Goal: Information Seeking & Learning: Learn about a topic

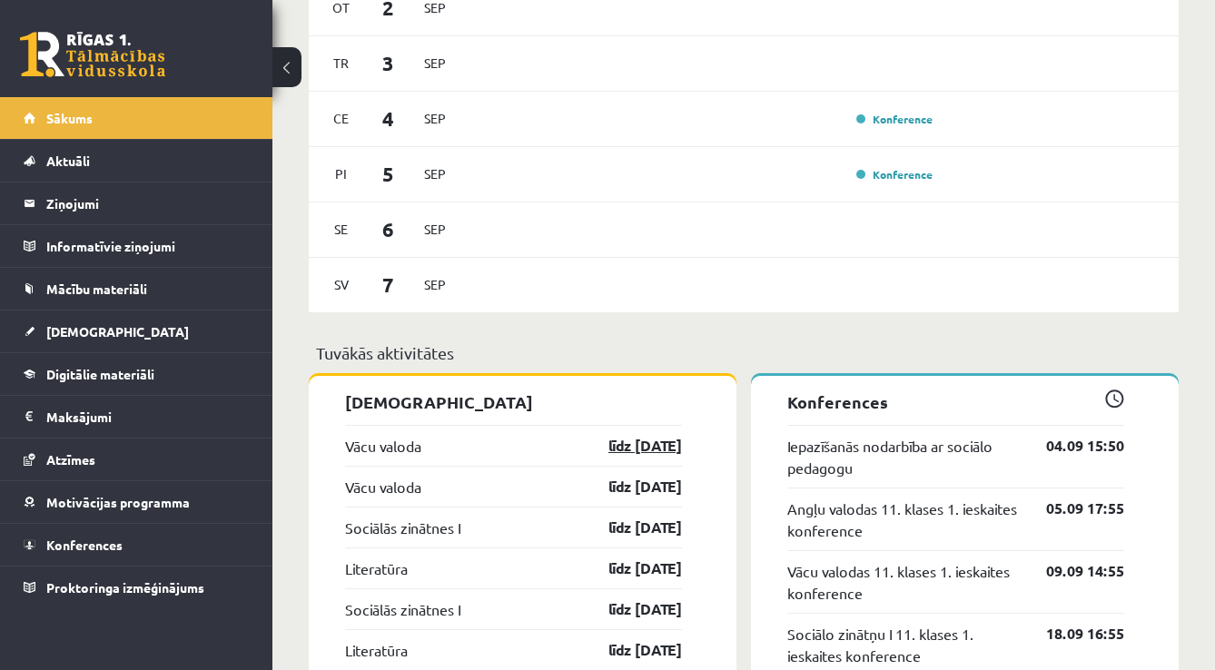
scroll to position [1298, 0]
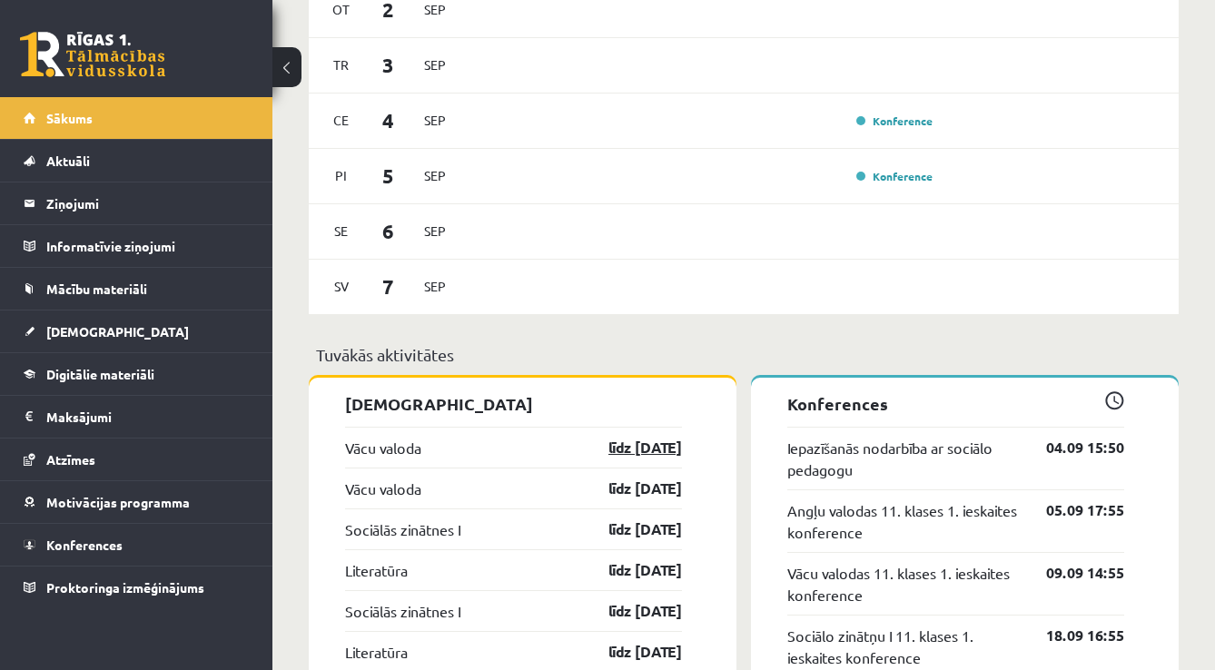
click at [615, 456] on link "līdz 15.09.25" at bounding box center [628, 448] width 105 height 22
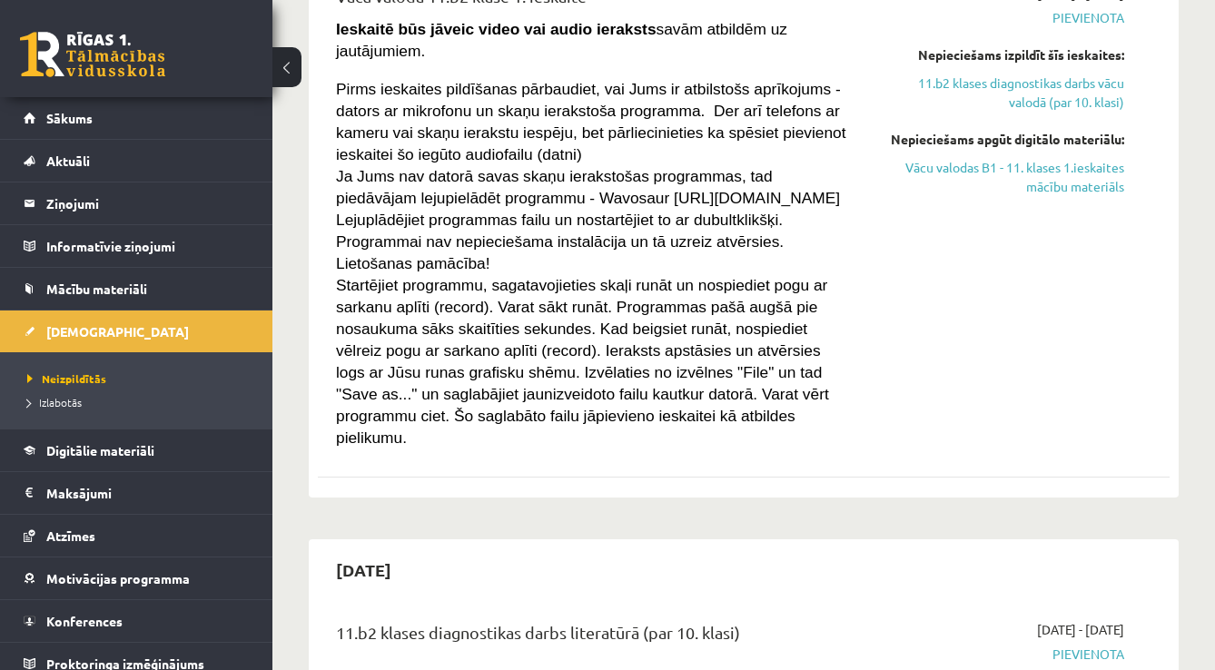
scroll to position [155, 0]
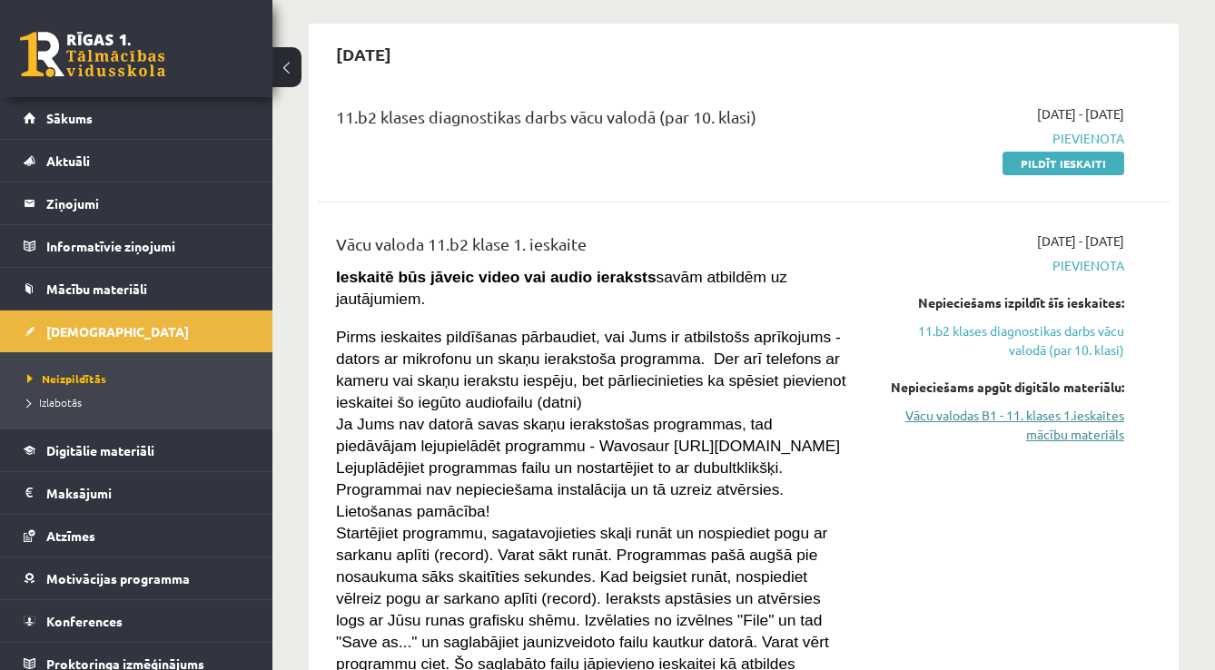
click at [943, 434] on link "Vācu valodas B1 - 11. klases 1.ieskaites mācību materiāls" at bounding box center [1002, 425] width 244 height 38
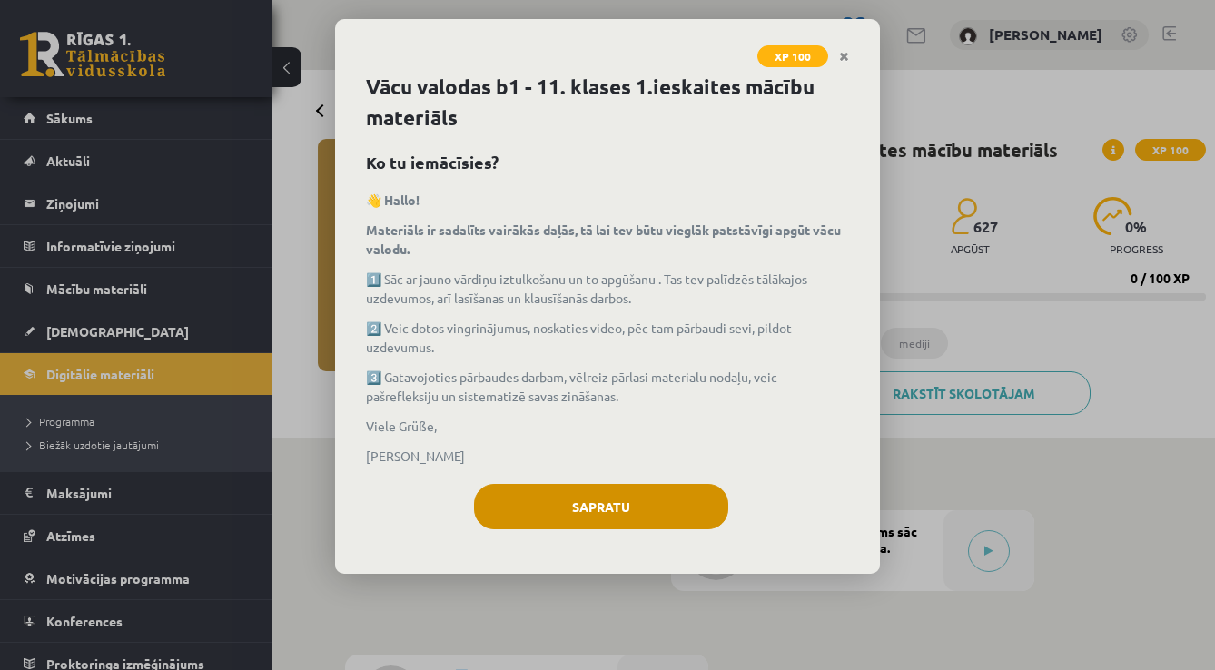
click at [680, 516] on button "Sapratu" at bounding box center [601, 506] width 254 height 45
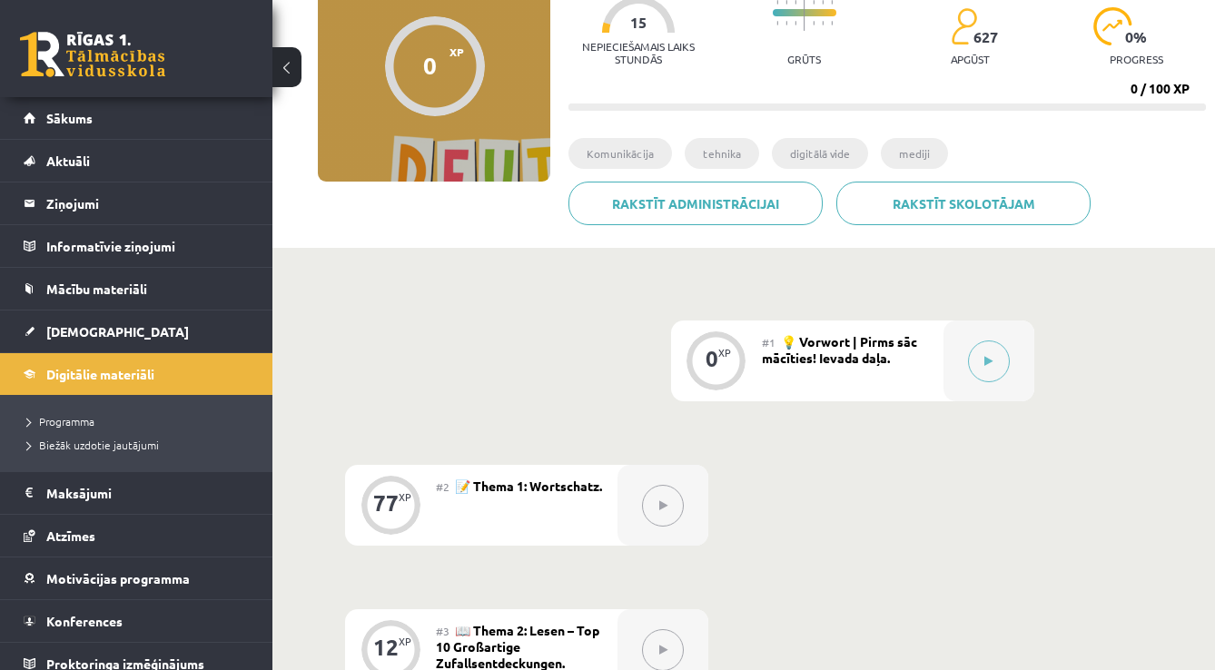
scroll to position [189, 0]
click at [976, 351] on button at bounding box center [989, 362] width 42 height 42
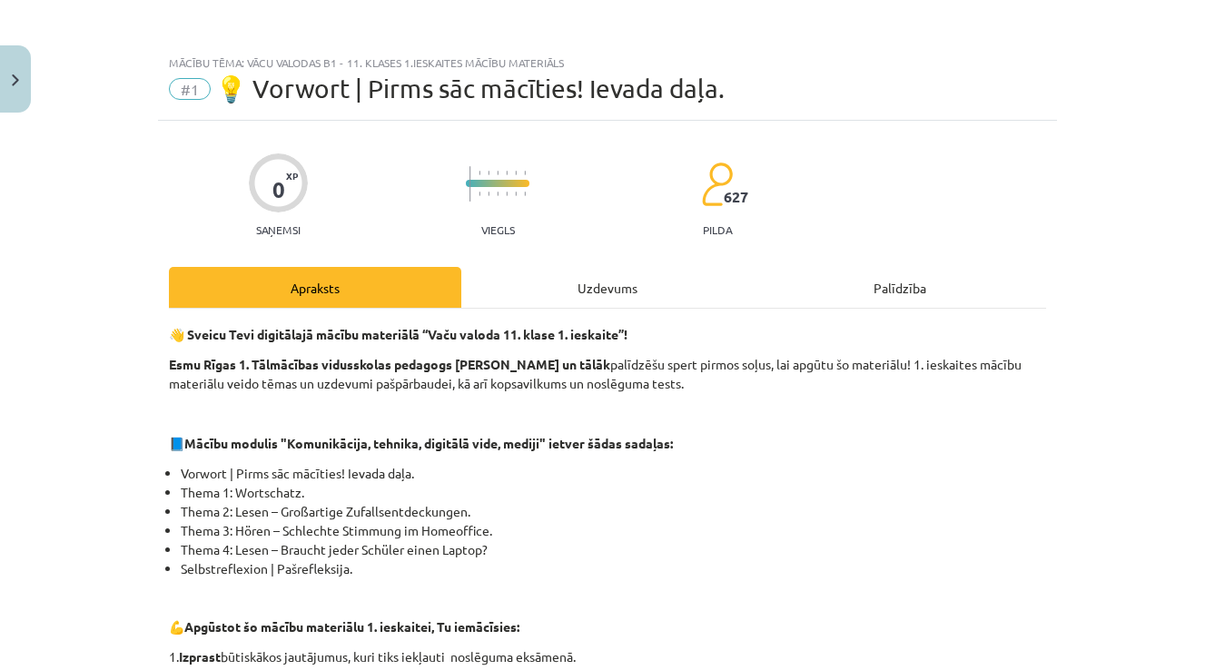
scroll to position [0, 0]
click at [573, 299] on div "Uzdevums" at bounding box center [607, 287] width 292 height 41
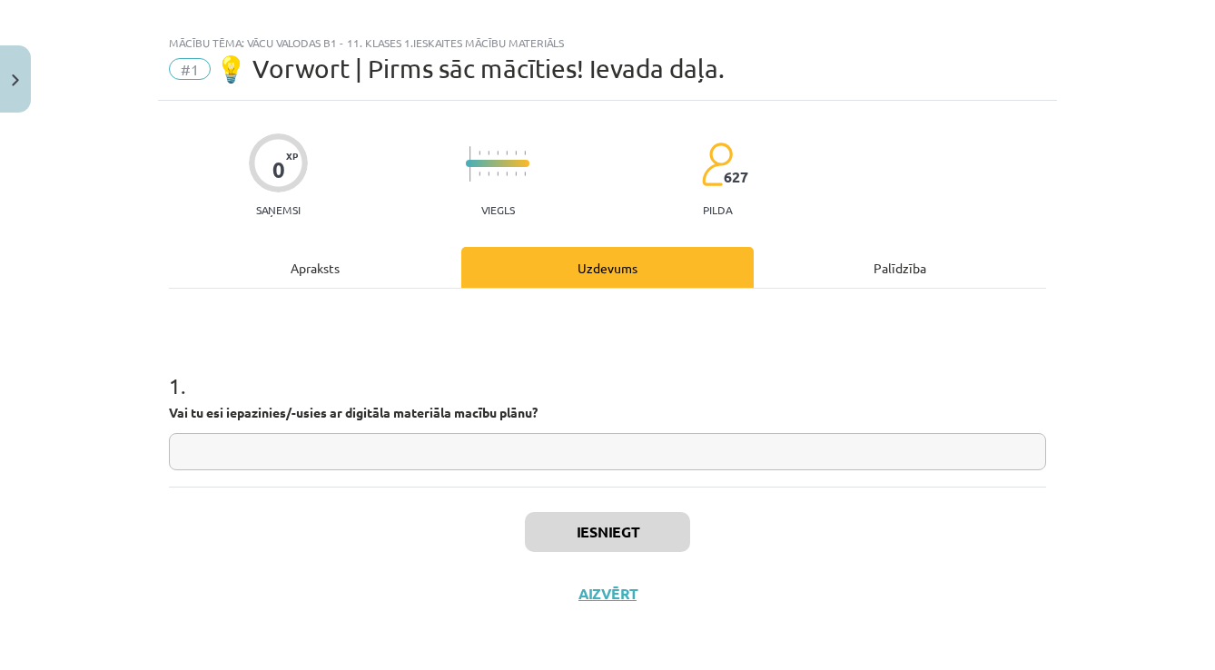
click at [905, 268] on div "Palīdzība" at bounding box center [899, 267] width 292 height 41
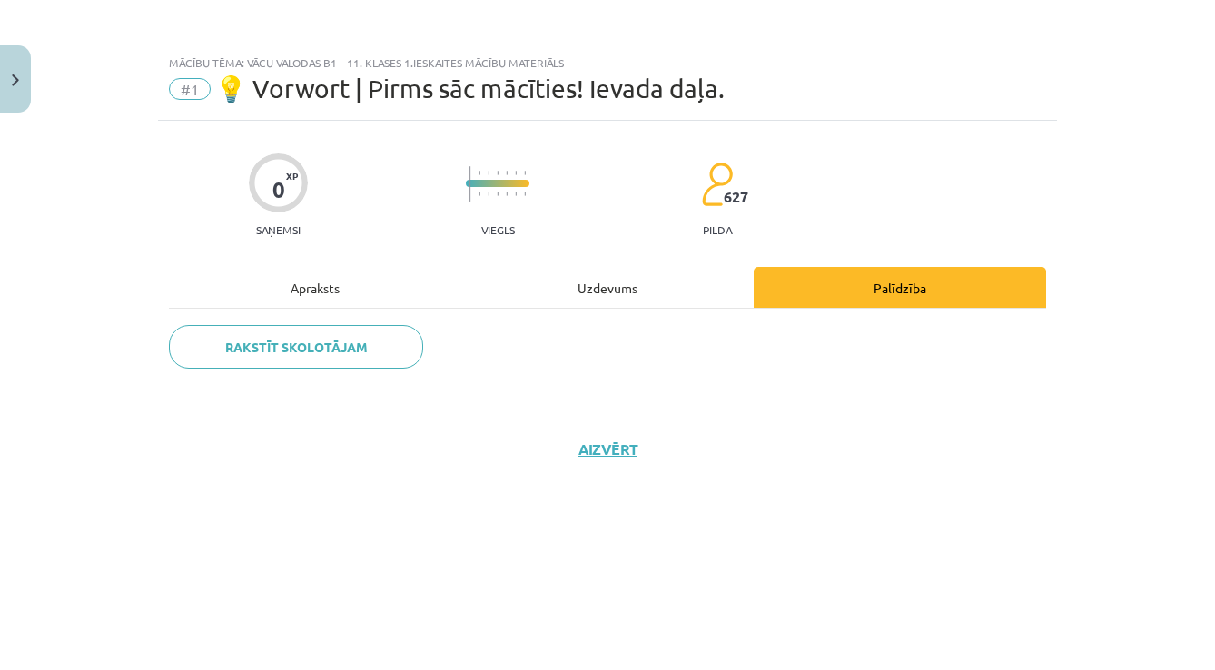
click at [598, 267] on div "Uzdevums" at bounding box center [607, 287] width 292 height 41
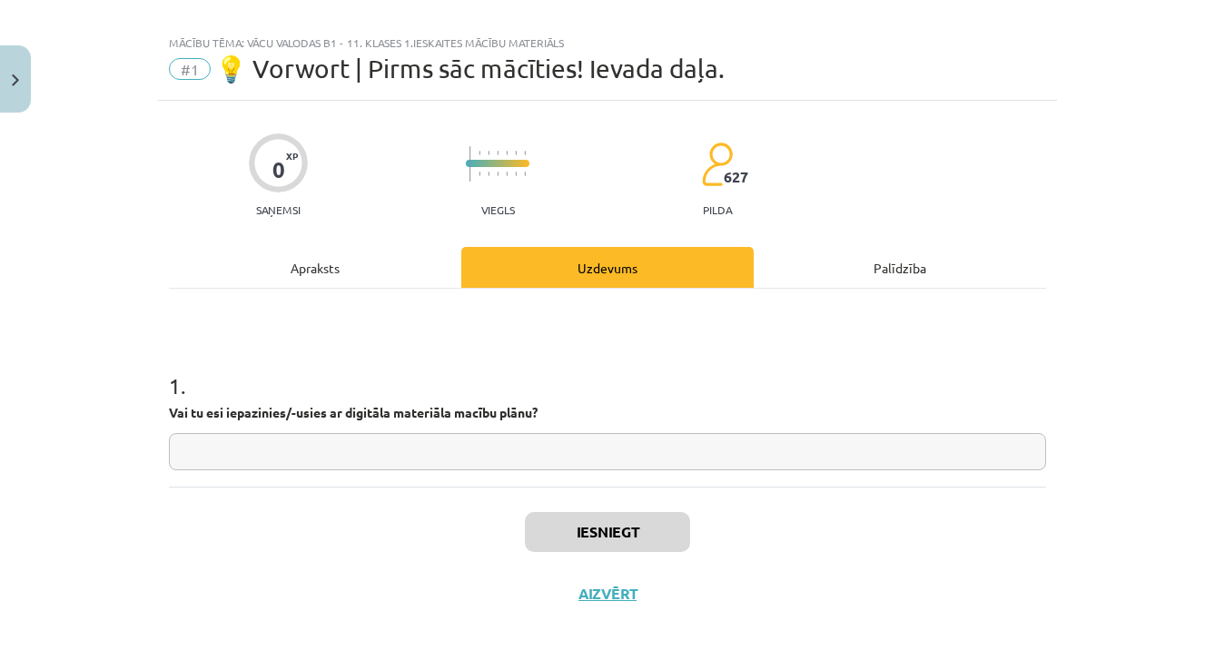
click at [910, 275] on div "Palīdzība" at bounding box center [899, 267] width 292 height 41
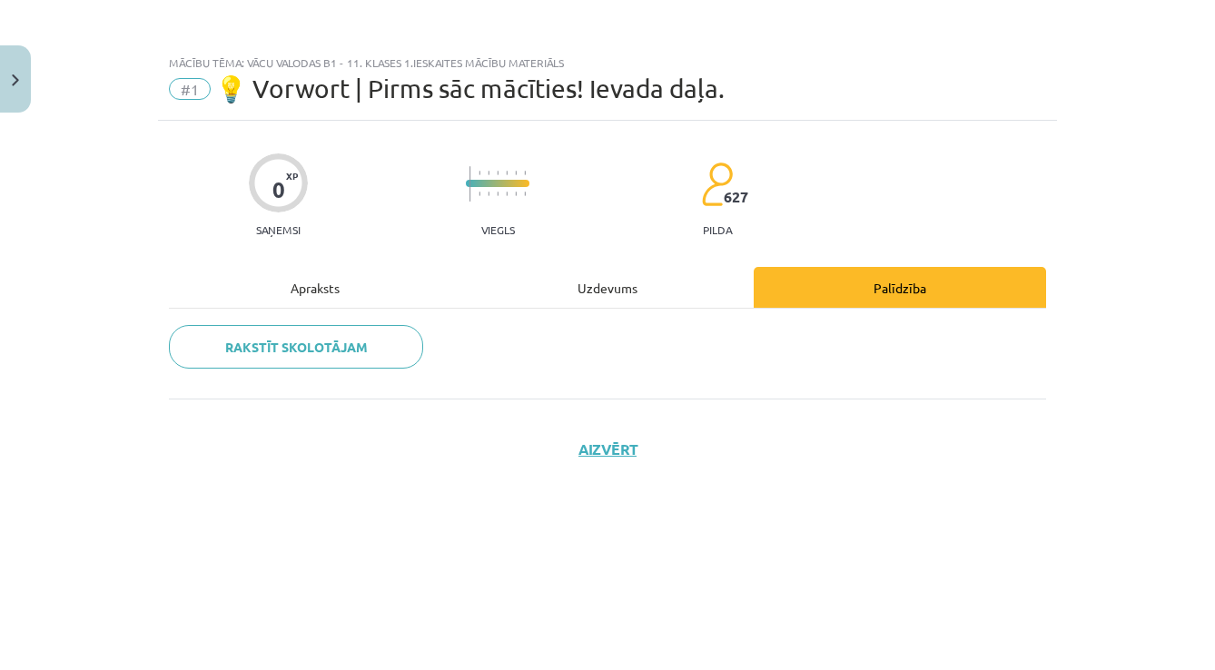
click at [641, 267] on div "Uzdevums" at bounding box center [607, 287] width 292 height 41
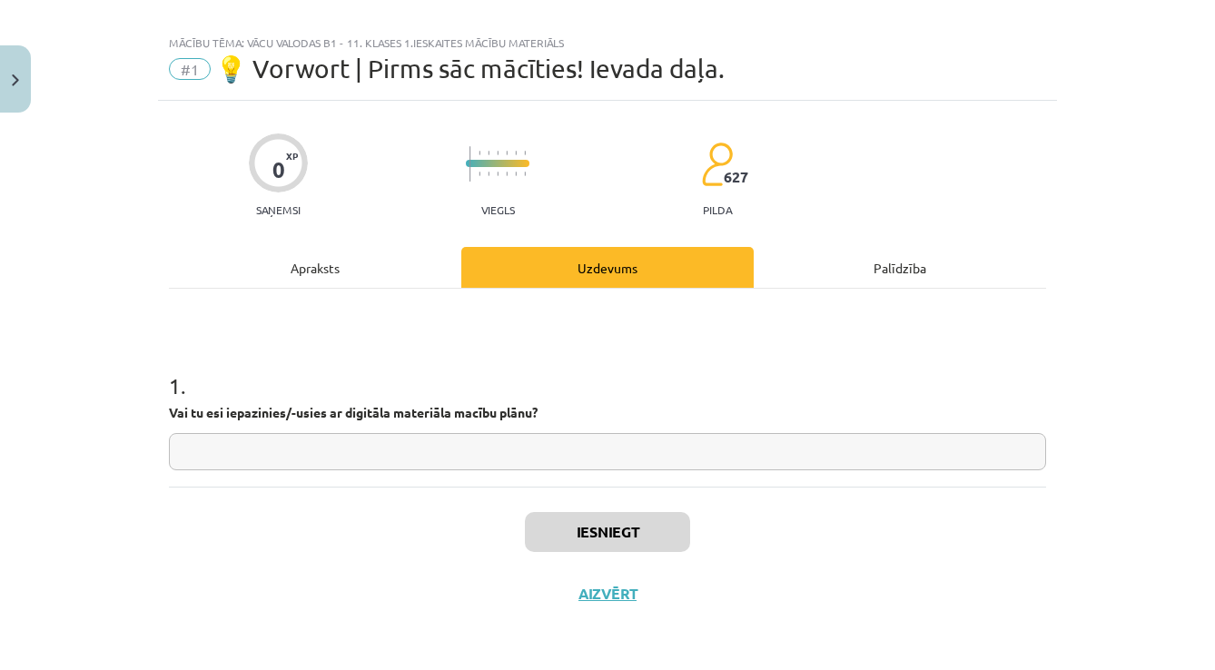
click at [361, 251] on div "Apraksts" at bounding box center [315, 267] width 292 height 41
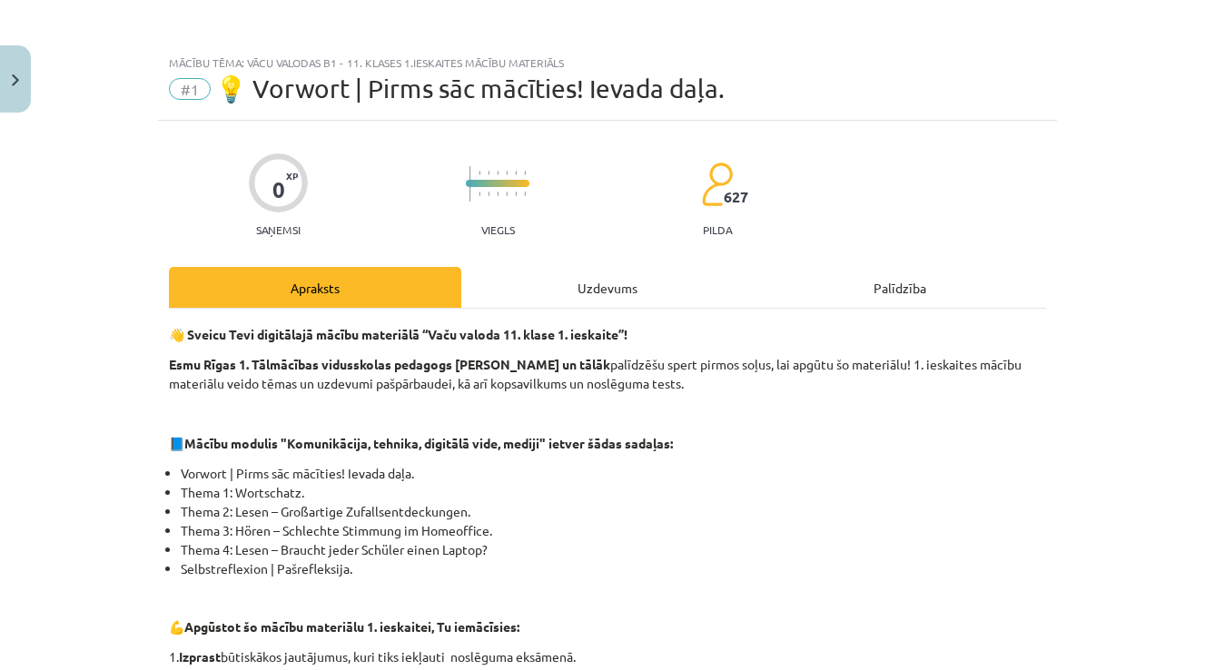
scroll to position [0, 0]
click at [605, 295] on div "Uzdevums" at bounding box center [607, 287] width 292 height 41
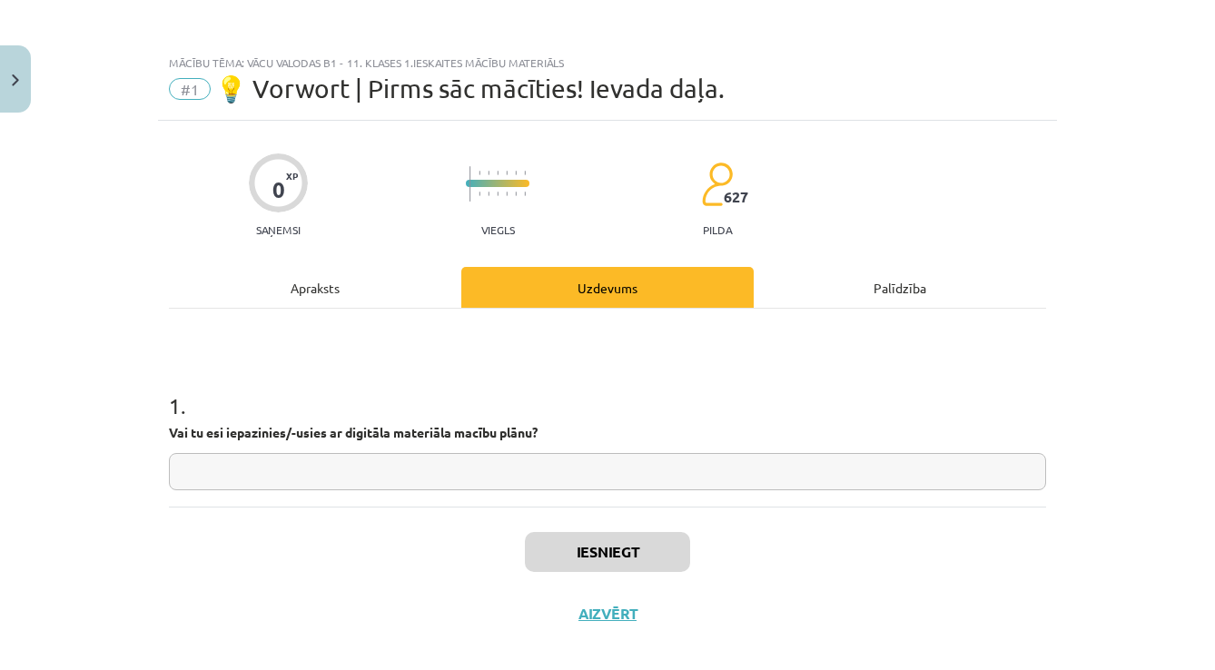
scroll to position [23, 0]
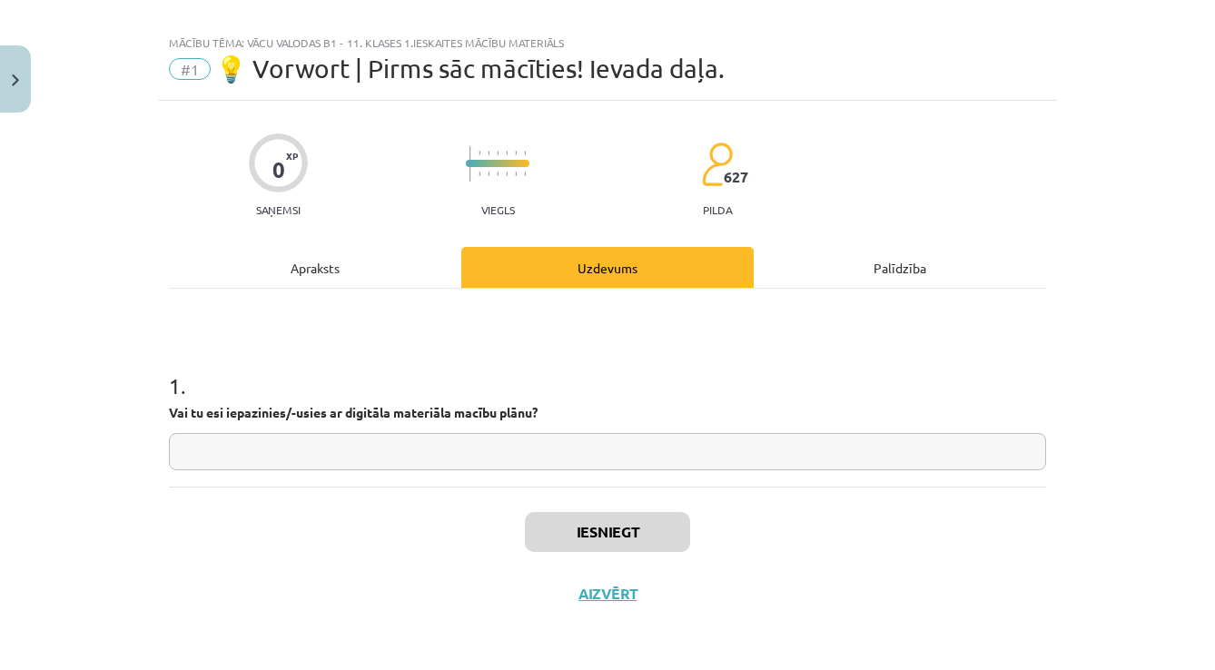
click at [501, 457] on input "text" at bounding box center [607, 451] width 877 height 37
type input "*"
click at [19, 85] on button "Close" at bounding box center [15, 78] width 31 height 67
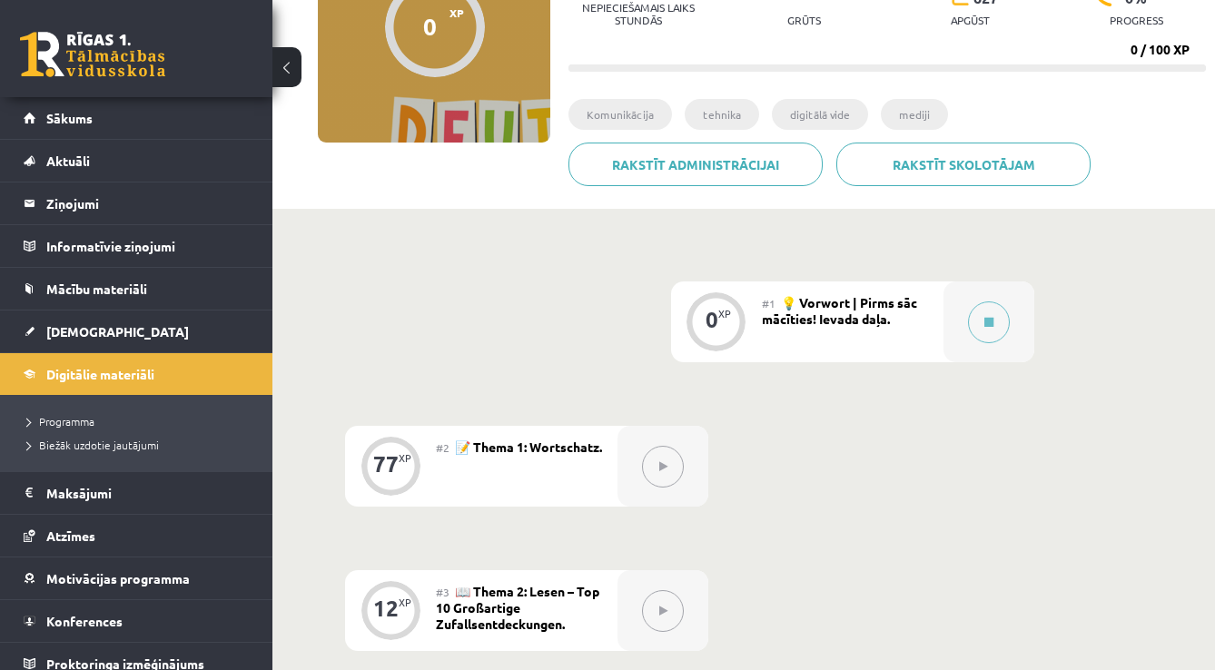
scroll to position [221, 0]
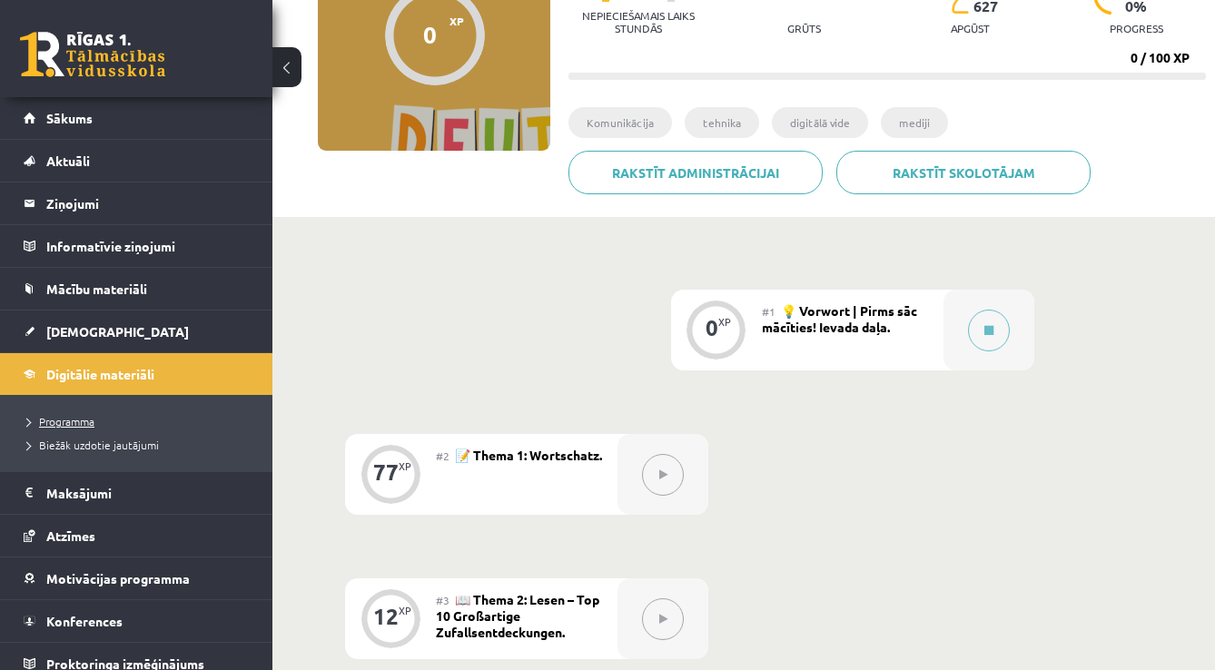
click at [62, 419] on span "Programma" at bounding box center [60, 421] width 67 height 15
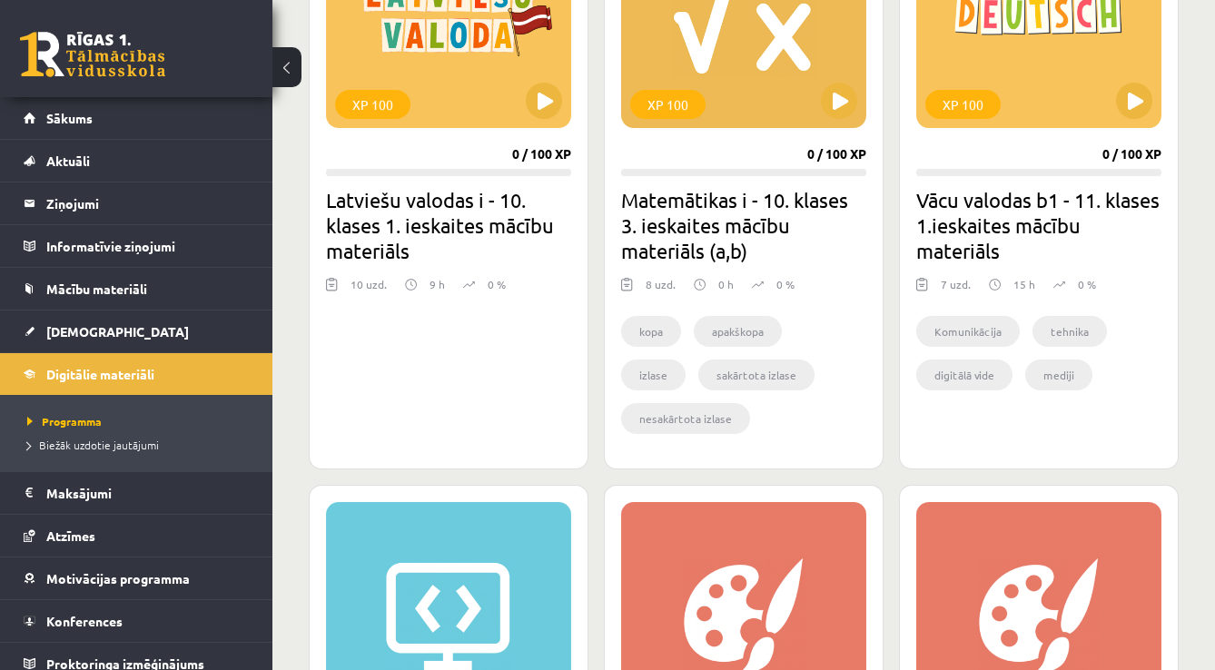
scroll to position [3485, 0]
click at [971, 104] on div "XP 100" at bounding box center [962, 105] width 75 height 29
click at [1030, 65] on div "XP 100" at bounding box center [1038, 15] width 245 height 227
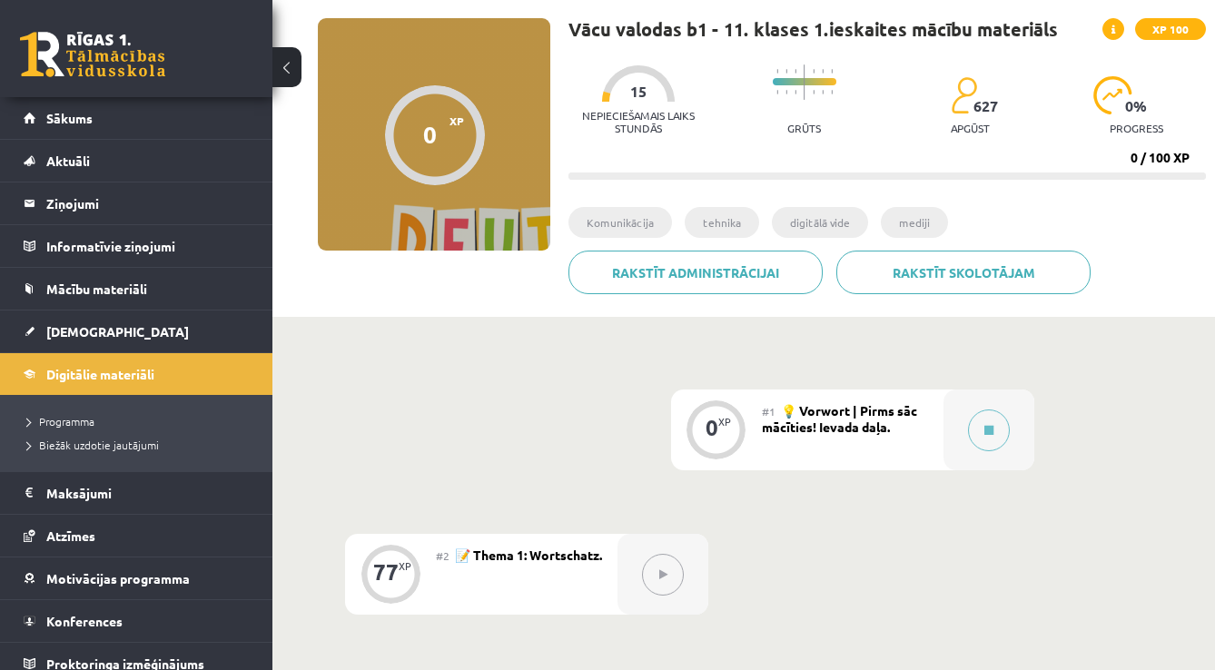
scroll to position [123, 0]
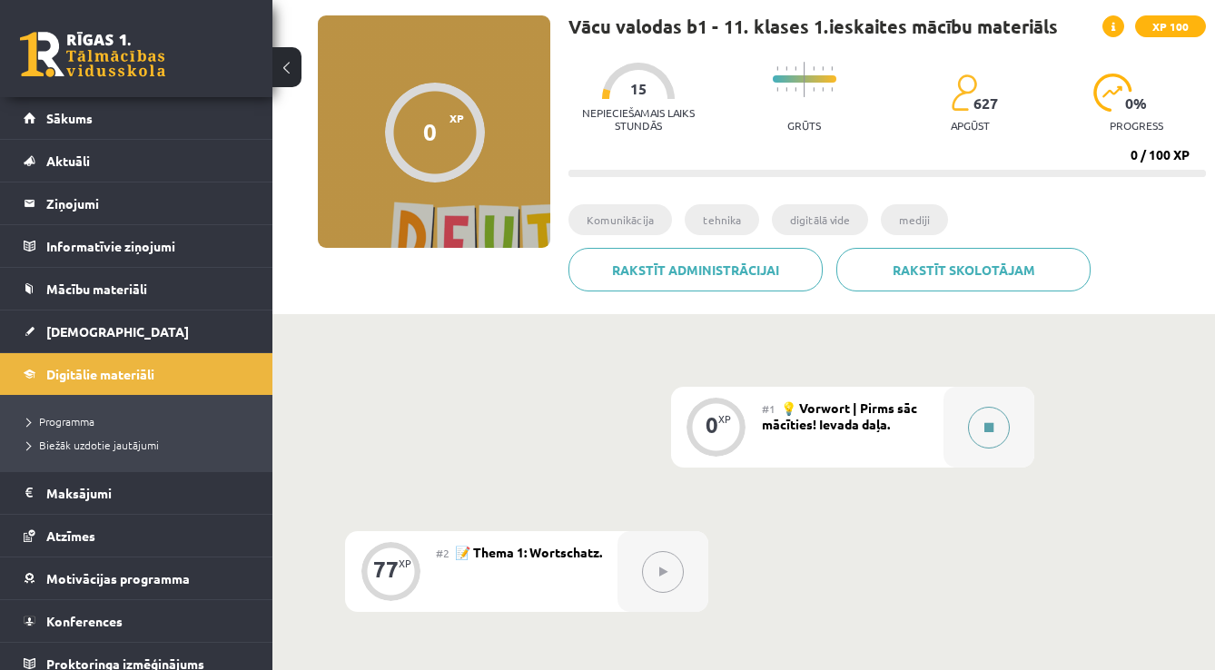
click at [984, 426] on icon at bounding box center [988, 427] width 9 height 11
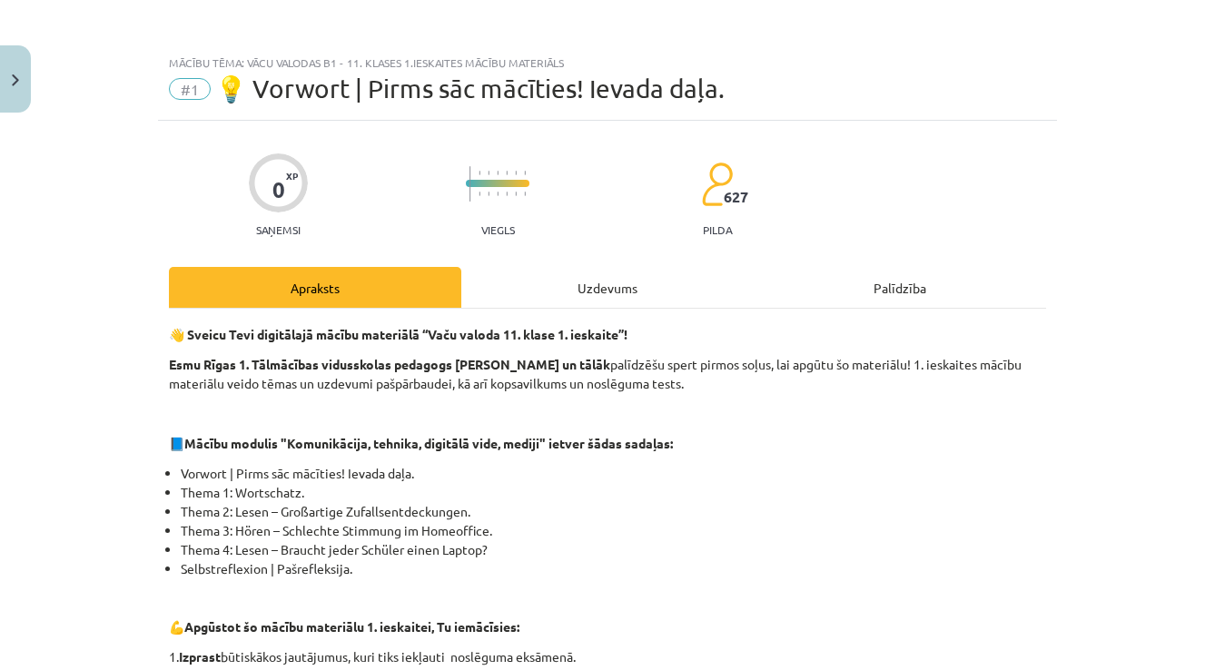
click at [628, 278] on div "Uzdevums" at bounding box center [607, 287] width 292 height 41
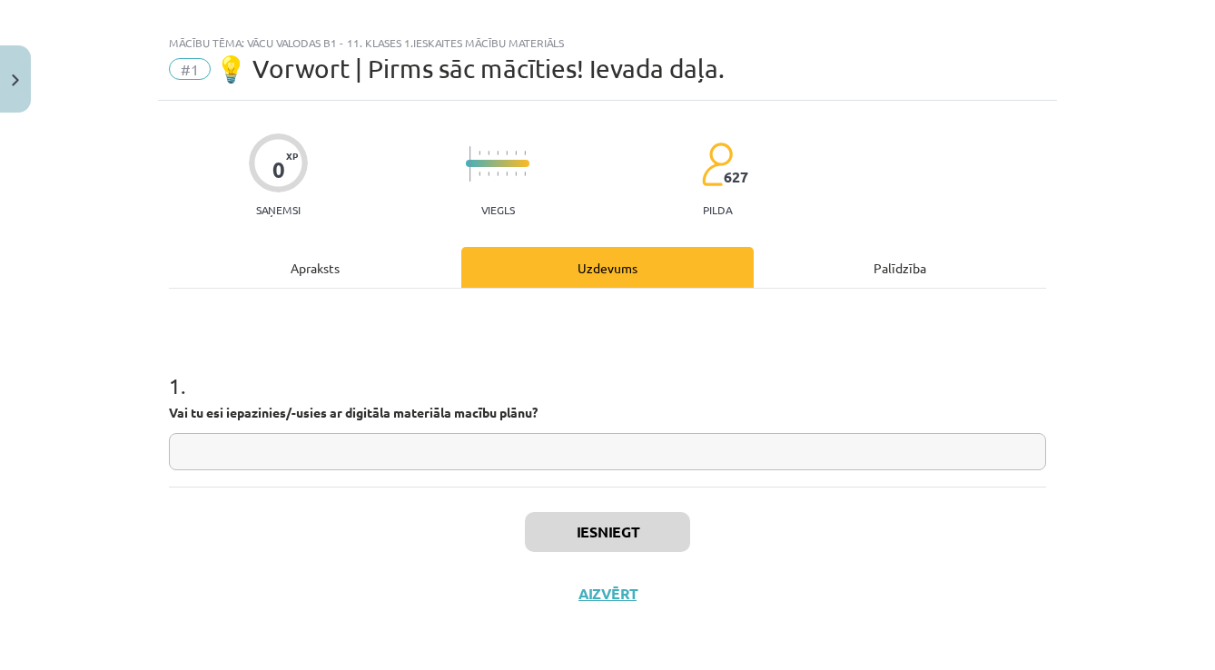
click at [569, 434] on input "text" at bounding box center [607, 451] width 877 height 37
click at [316, 266] on div "Apraksts" at bounding box center [315, 267] width 292 height 41
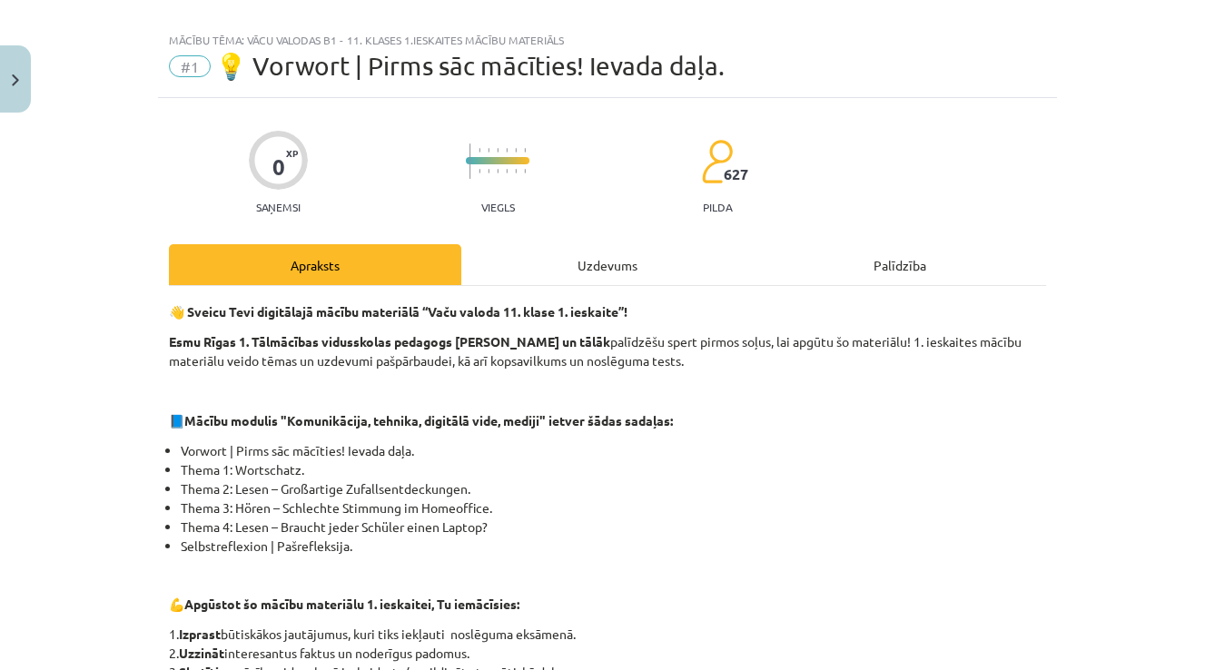
click at [14, 74] on img "Close" at bounding box center [15, 80] width 7 height 12
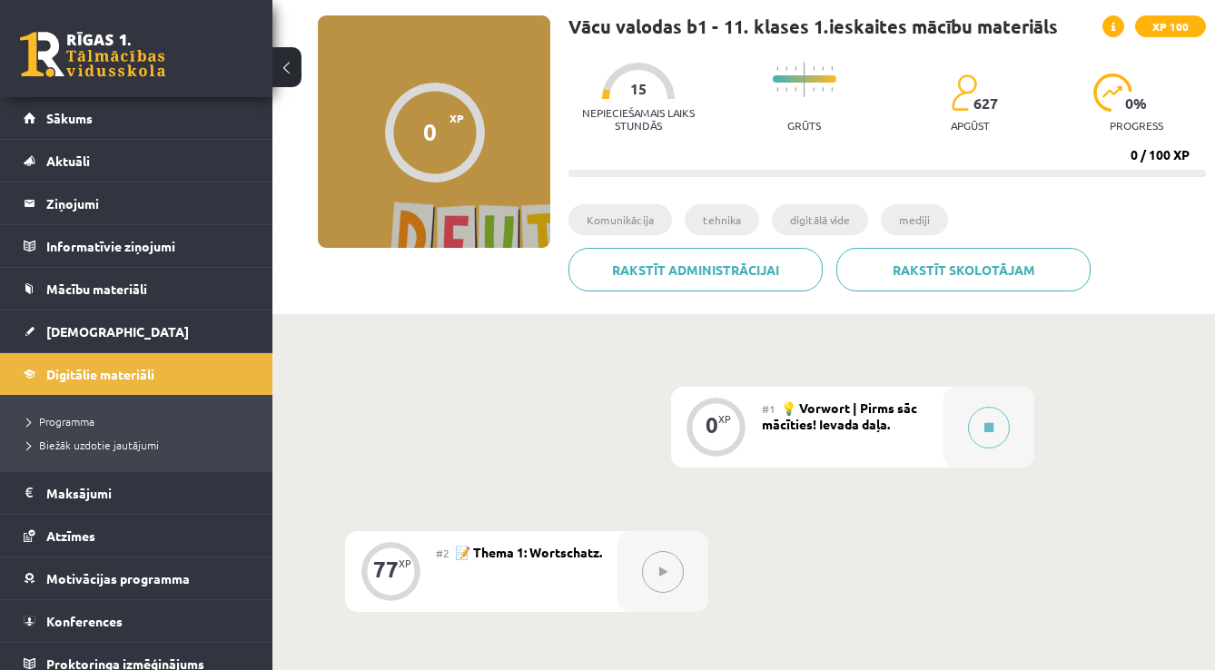
click at [674, 562] on button at bounding box center [663, 572] width 42 height 42
click at [979, 418] on button at bounding box center [989, 428] width 42 height 42
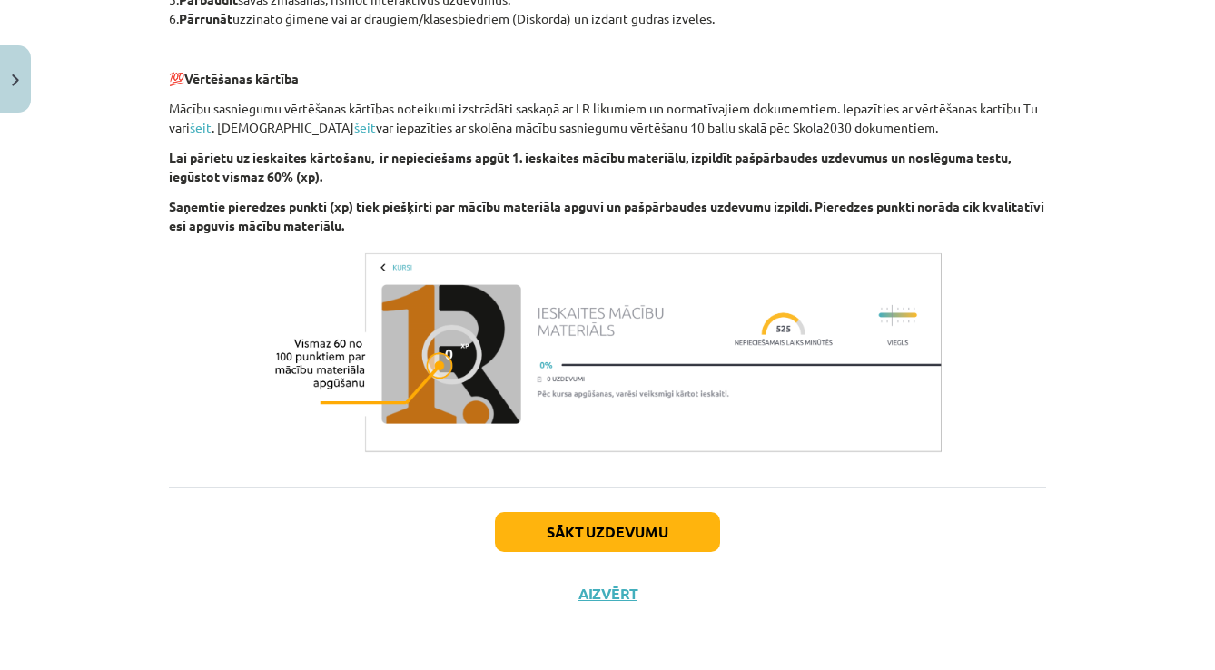
scroll to position [736, 0]
click at [555, 549] on div "Sākt uzdevumu Aizvērt" at bounding box center [607, 550] width 877 height 127
click at [556, 530] on button "Sākt uzdevumu" at bounding box center [607, 532] width 225 height 40
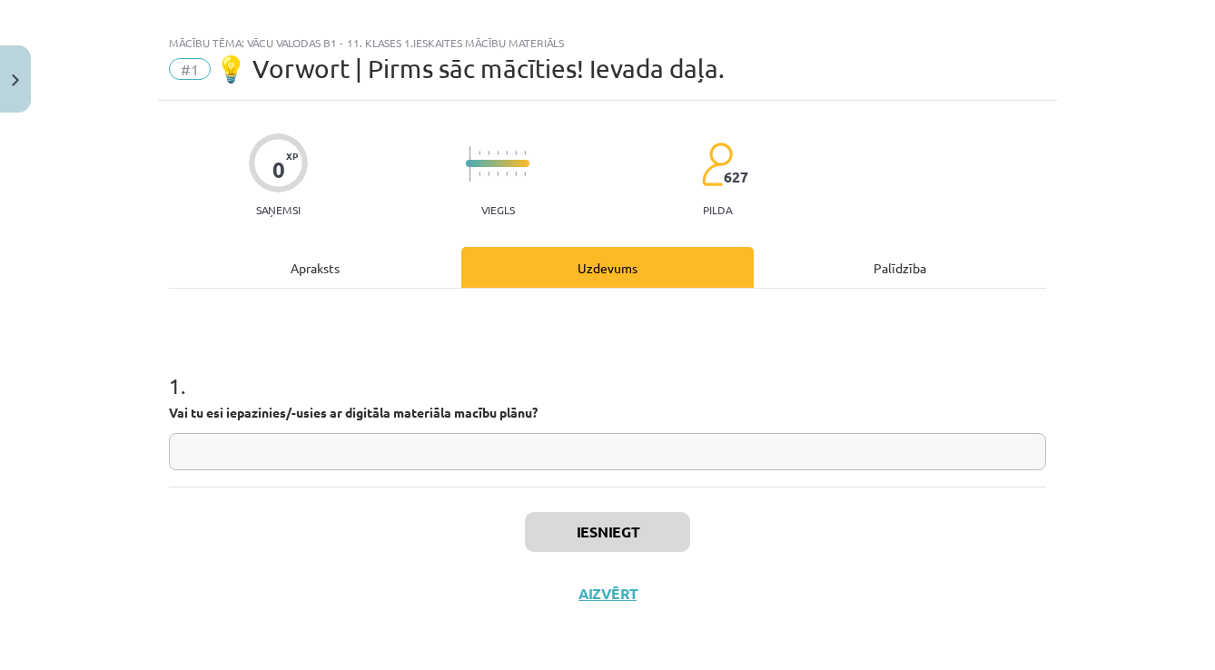
click at [562, 449] on input "text" at bounding box center [607, 451] width 877 height 37
type input "*"
type input "**"
click at [575, 532] on button "Iesniegt" at bounding box center [607, 532] width 165 height 40
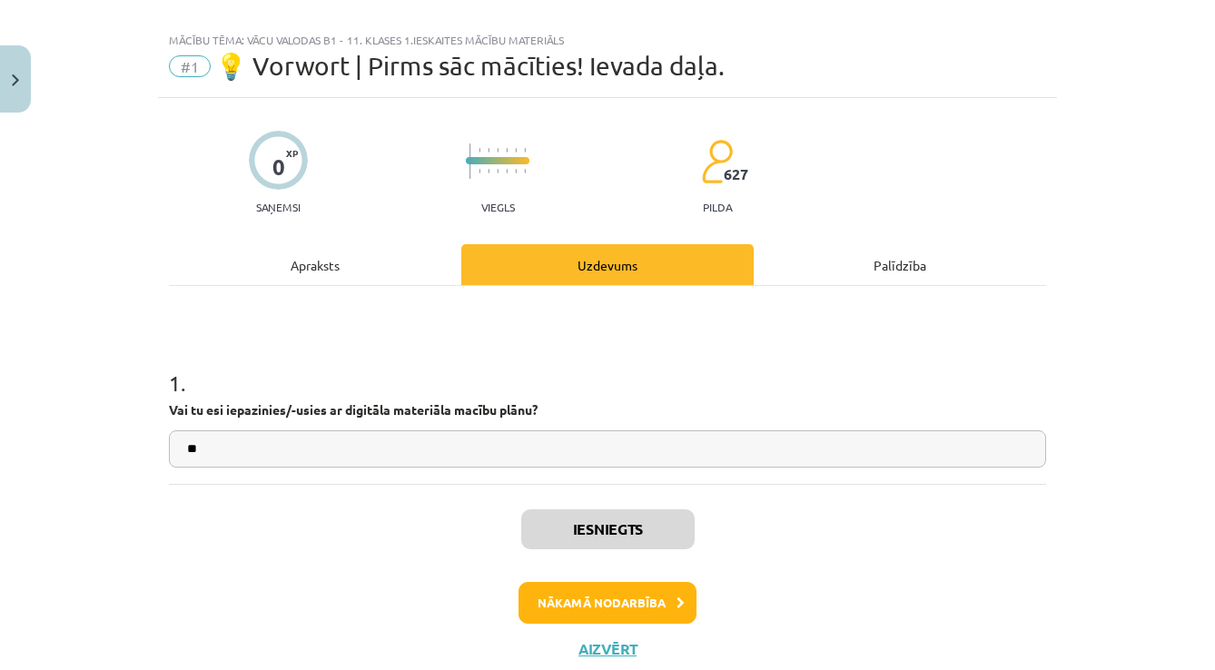
click at [575, 617] on button "Nākamā nodarbība" at bounding box center [607, 603] width 178 height 42
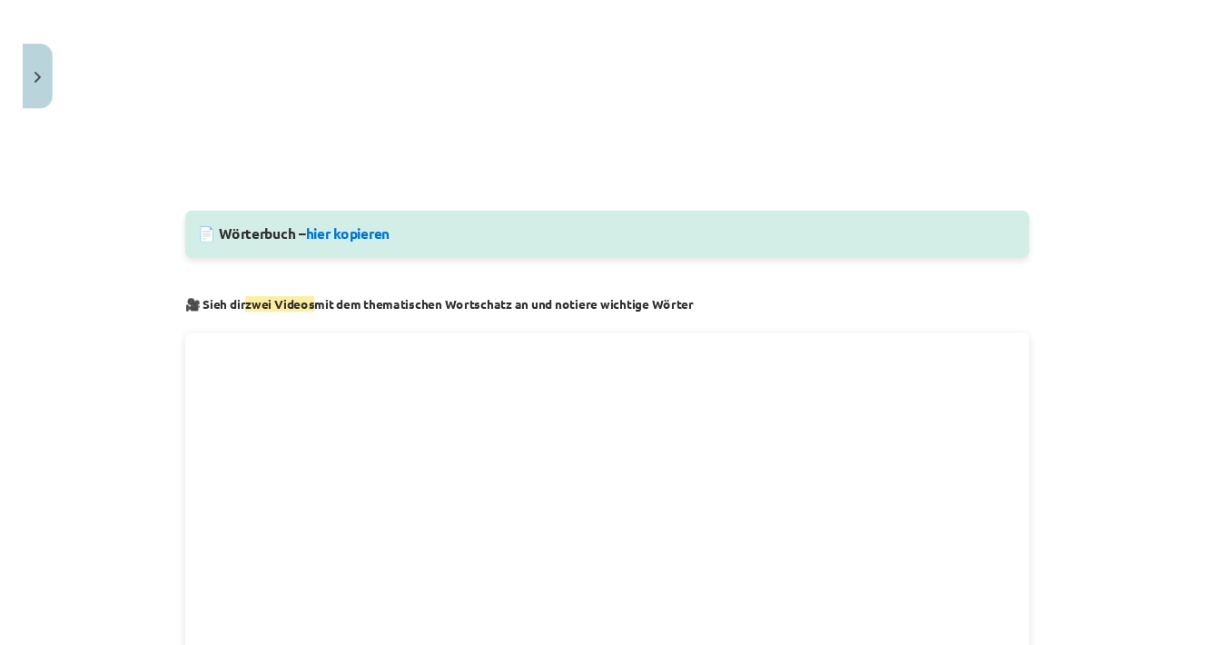
scroll to position [697, 0]
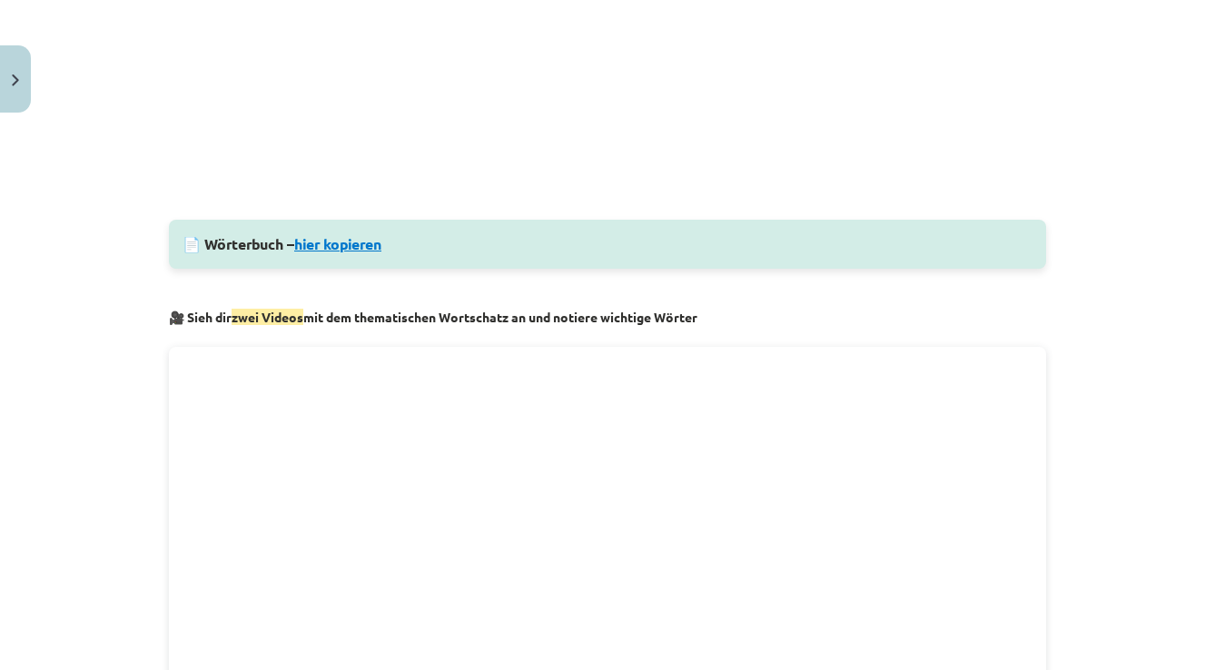
click at [359, 245] on link "hier kopieren" at bounding box center [337, 243] width 87 height 19
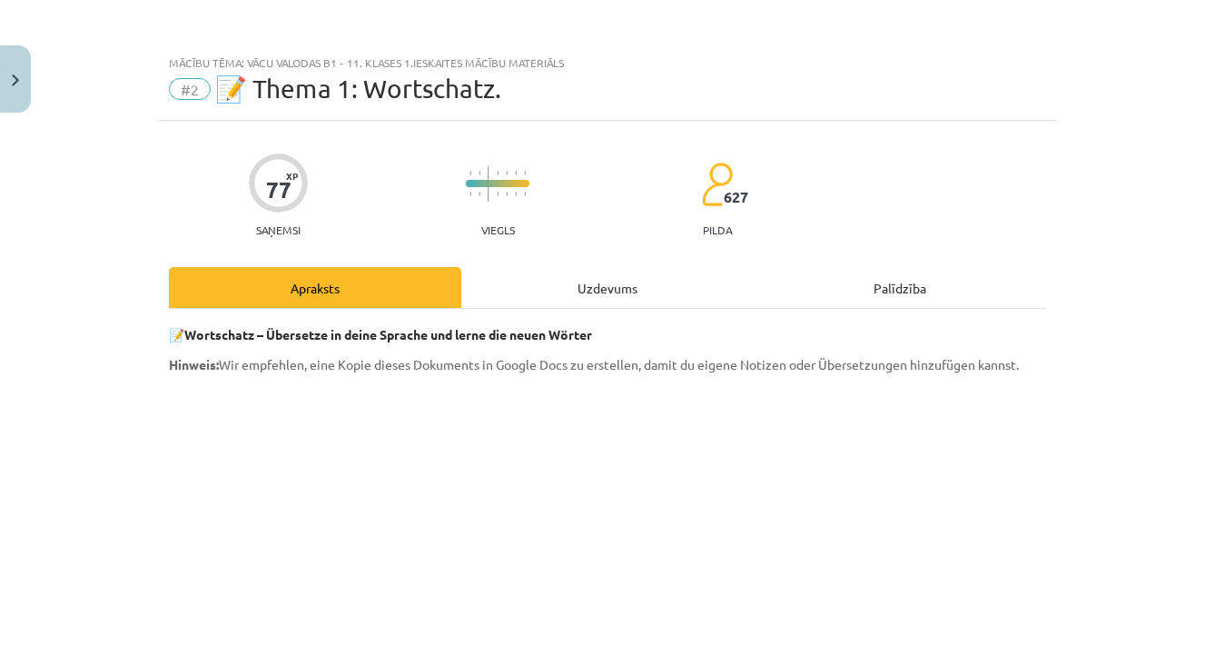
scroll to position [0, 0]
